Goal: Information Seeking & Learning: Learn about a topic

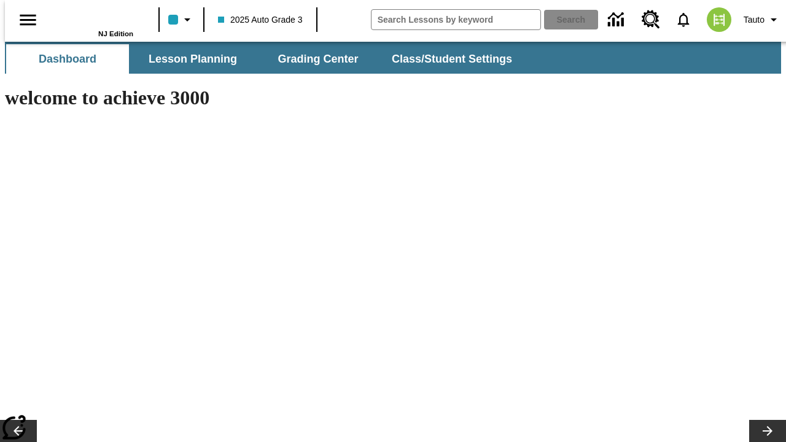
type input "-1"
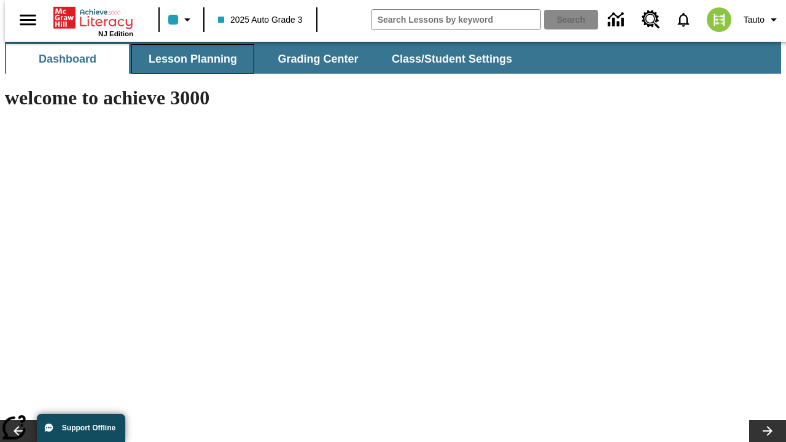
click at [188, 59] on button "Lesson Planning" at bounding box center [192, 58] width 123 height 29
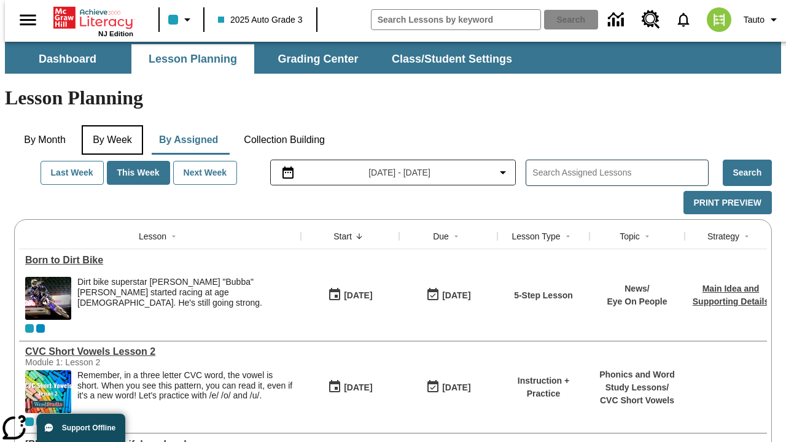
click at [110, 125] on button "By Week" at bounding box center [112, 139] width 61 height 29
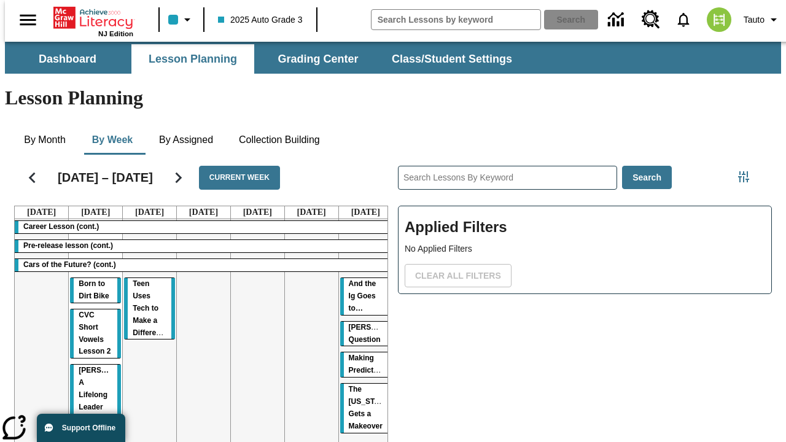
click at [361, 308] on tr "Career Lesson (cont.) Pre-release lesson (cont.) Cars of the Future? (cont.) Bo…" at bounding box center [204, 390] width 378 height 343
